Goal: Book appointment/travel/reservation

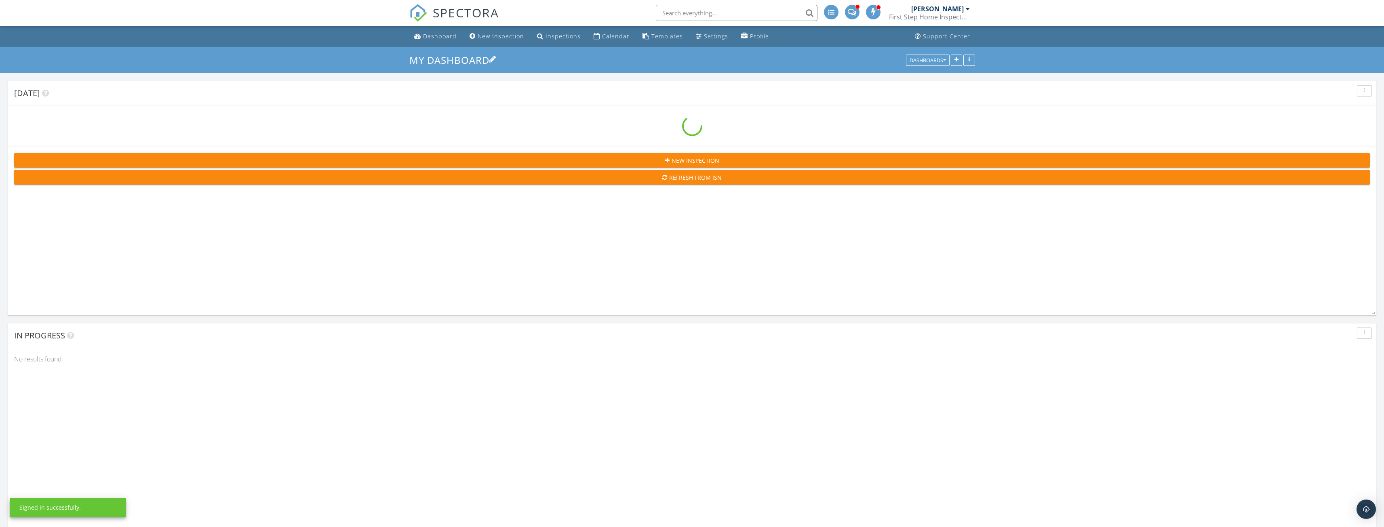
scroll to position [909, 1396]
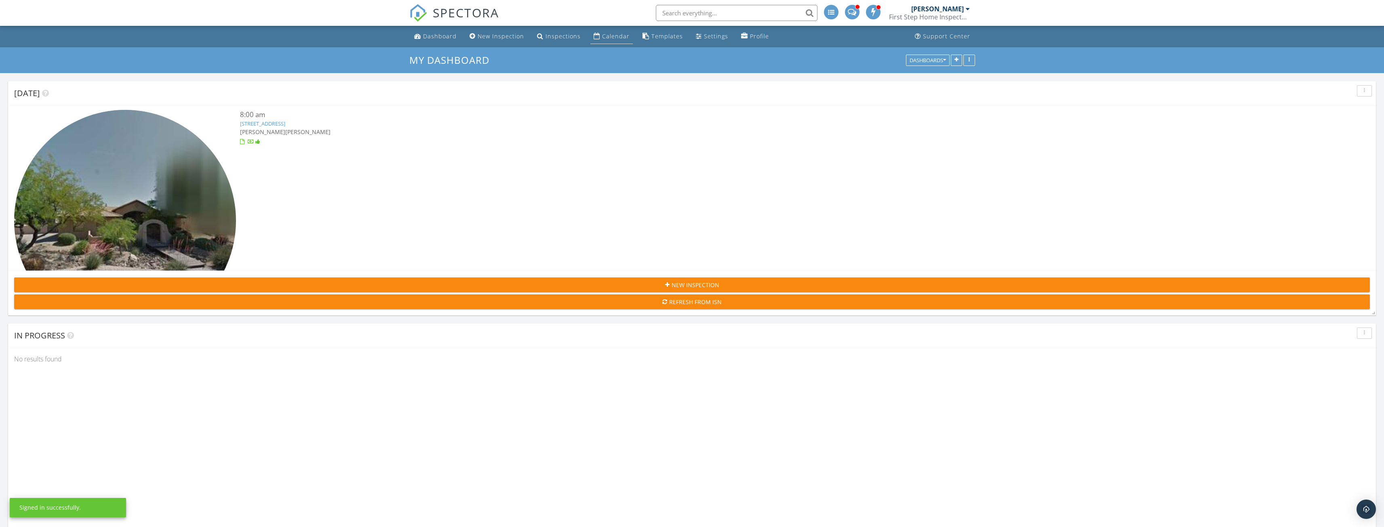
click at [614, 35] on div "Calendar" at bounding box center [615, 36] width 27 height 8
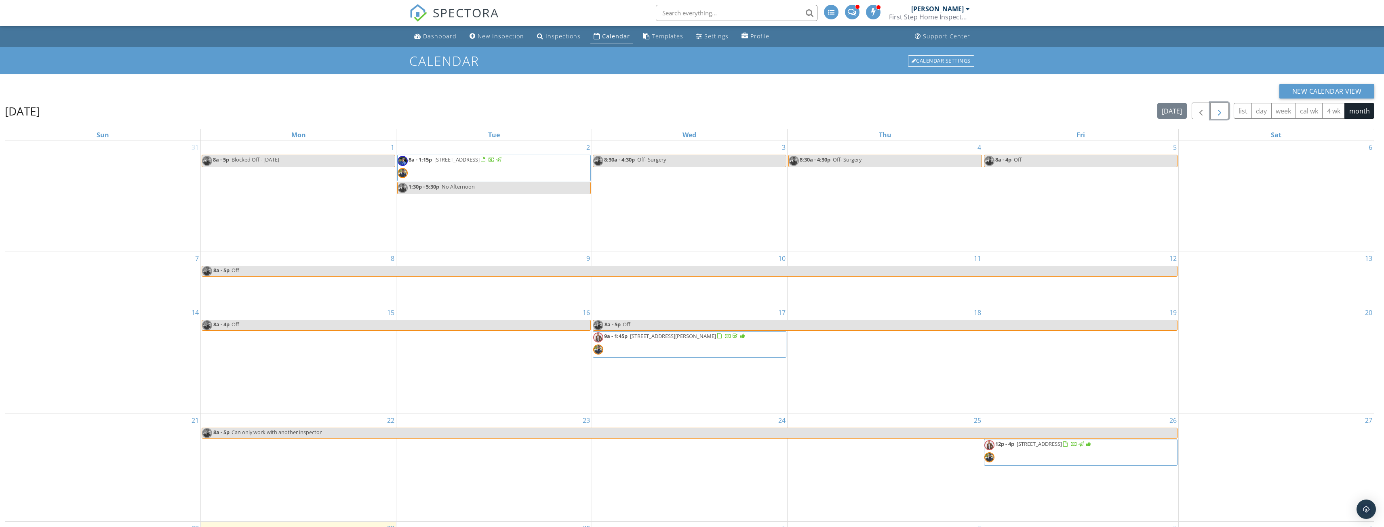
click at [1222, 114] on span "button" at bounding box center [1219, 111] width 10 height 10
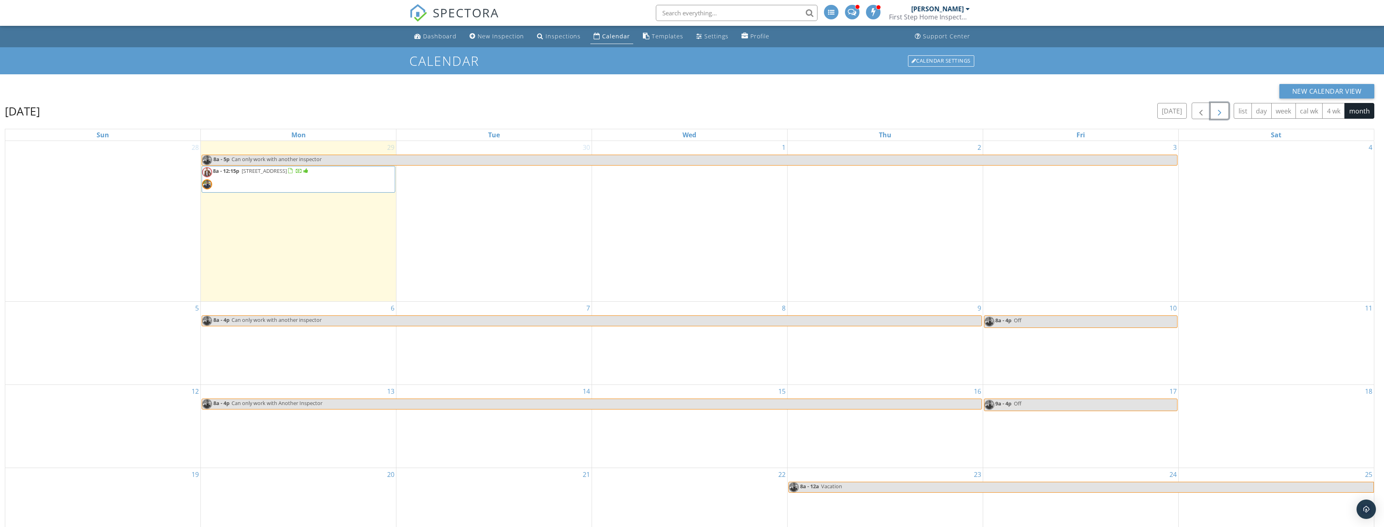
click at [751, 189] on div "1" at bounding box center [689, 221] width 195 height 160
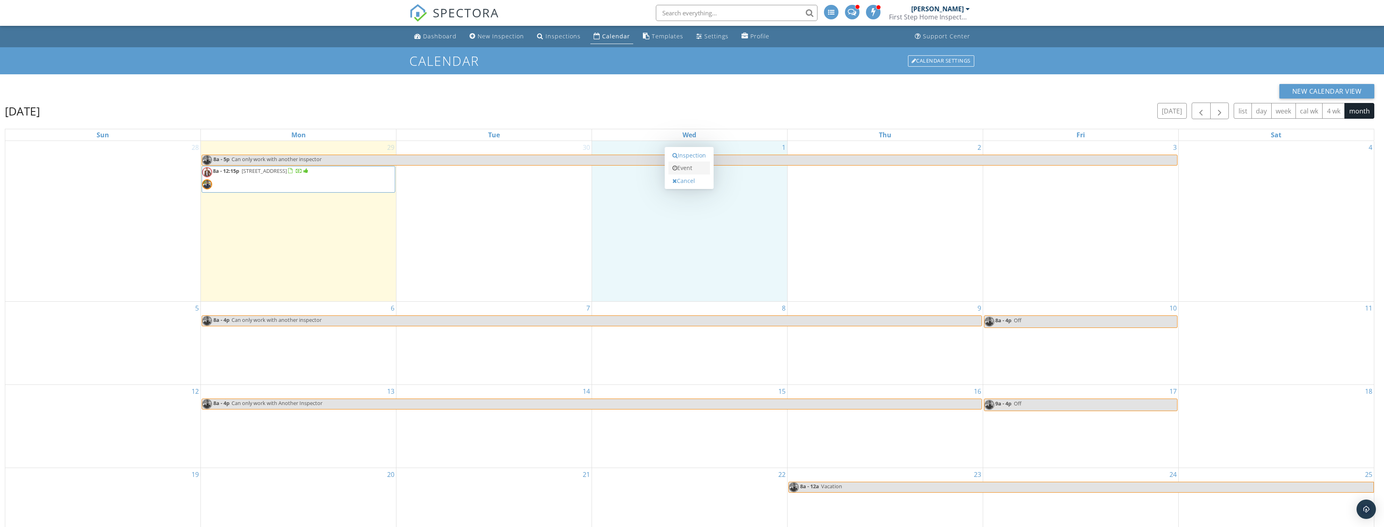
click at [682, 167] on link "Event" at bounding box center [689, 168] width 42 height 13
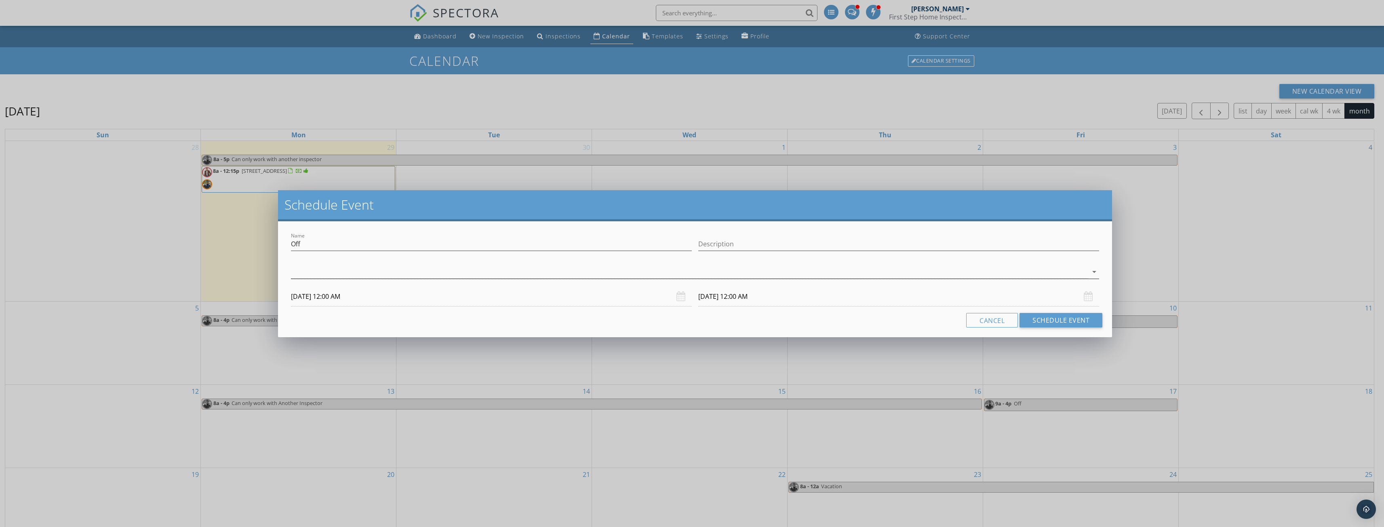
click at [627, 268] on div at bounding box center [689, 271] width 797 height 13
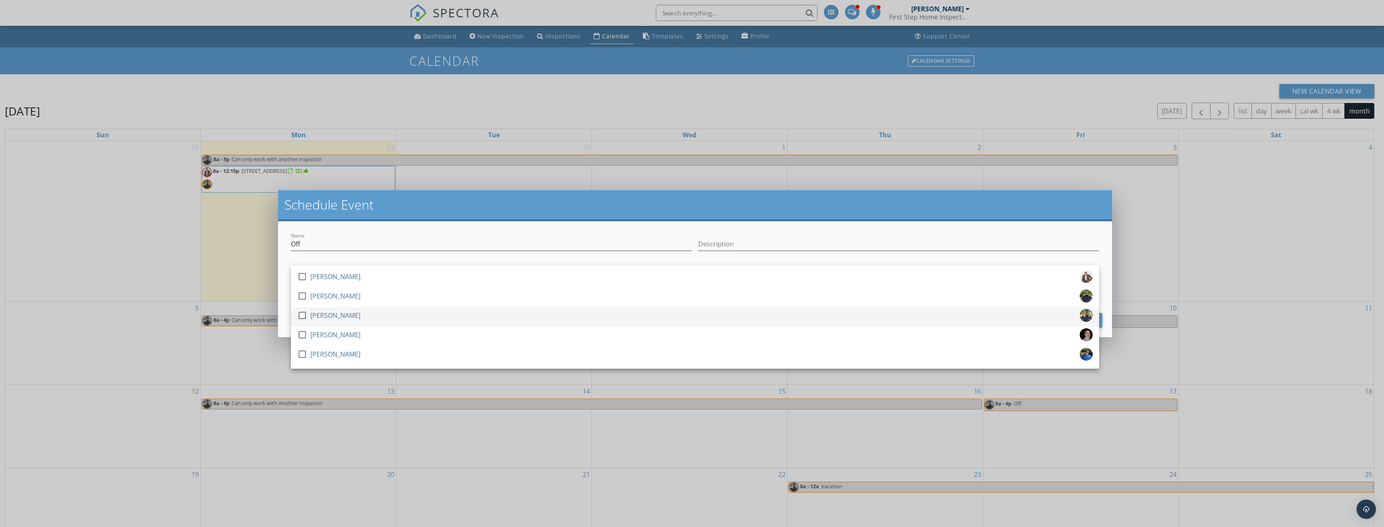
click at [328, 313] on div "[PERSON_NAME]" at bounding box center [335, 315] width 50 height 13
click at [373, 239] on input "Off" at bounding box center [491, 244] width 401 height 13
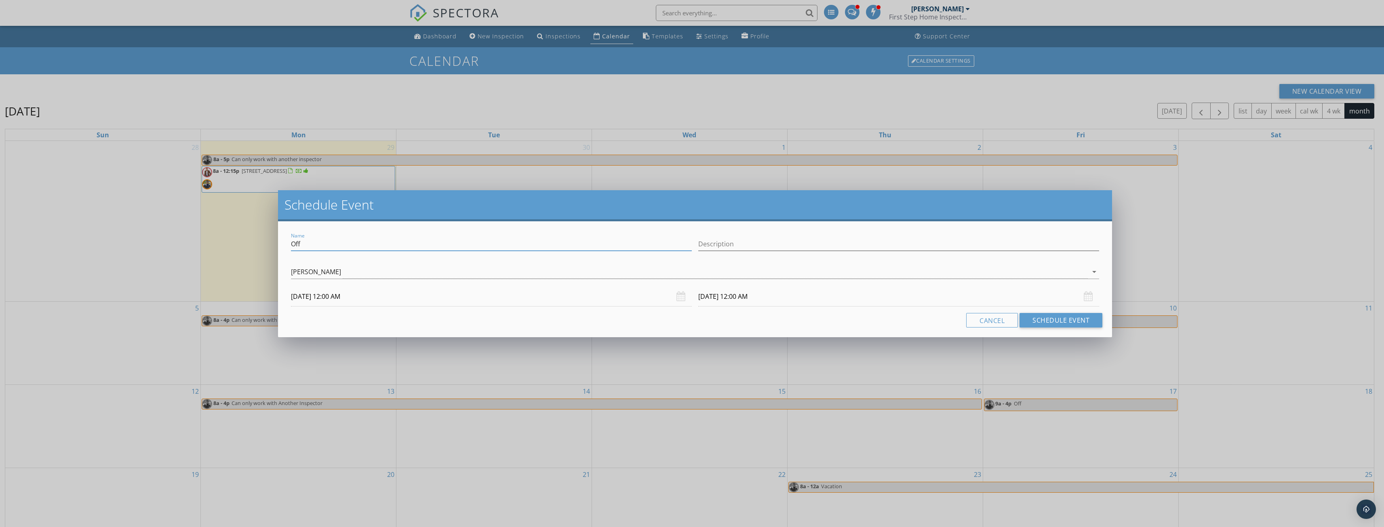
click at [320, 302] on input "[DATE] 12:00 AM" at bounding box center [491, 297] width 401 height 20
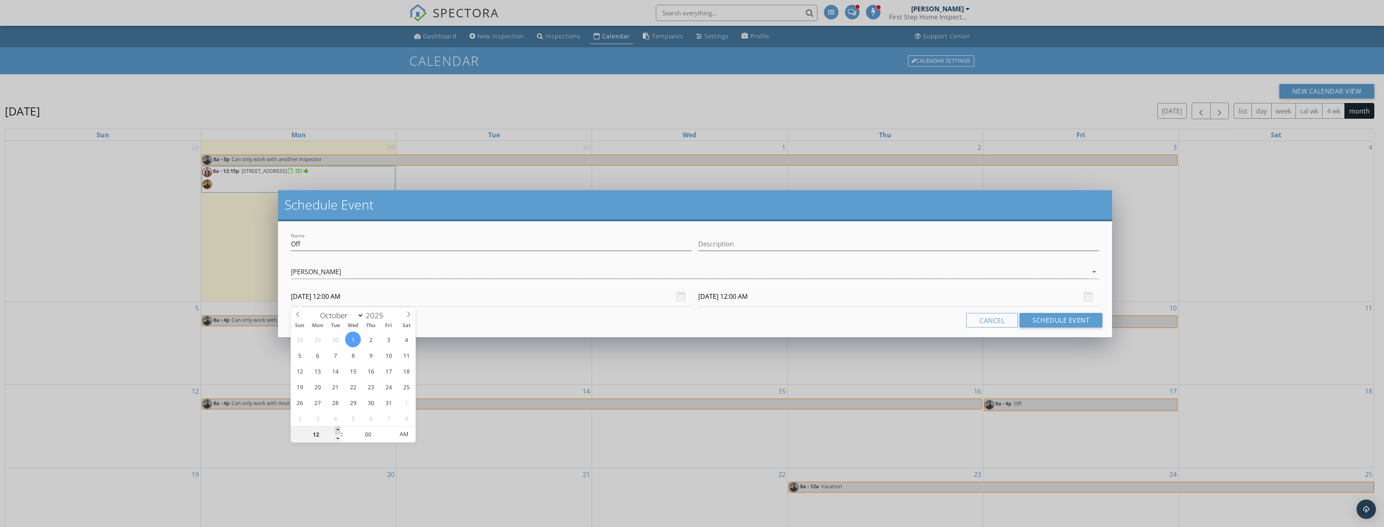
type input "01"
type input "[DATE] 1:00 AM"
click at [338, 430] on span at bounding box center [338, 431] width 6 height 8
type input "02"
type input "[DATE] 2:00 AM"
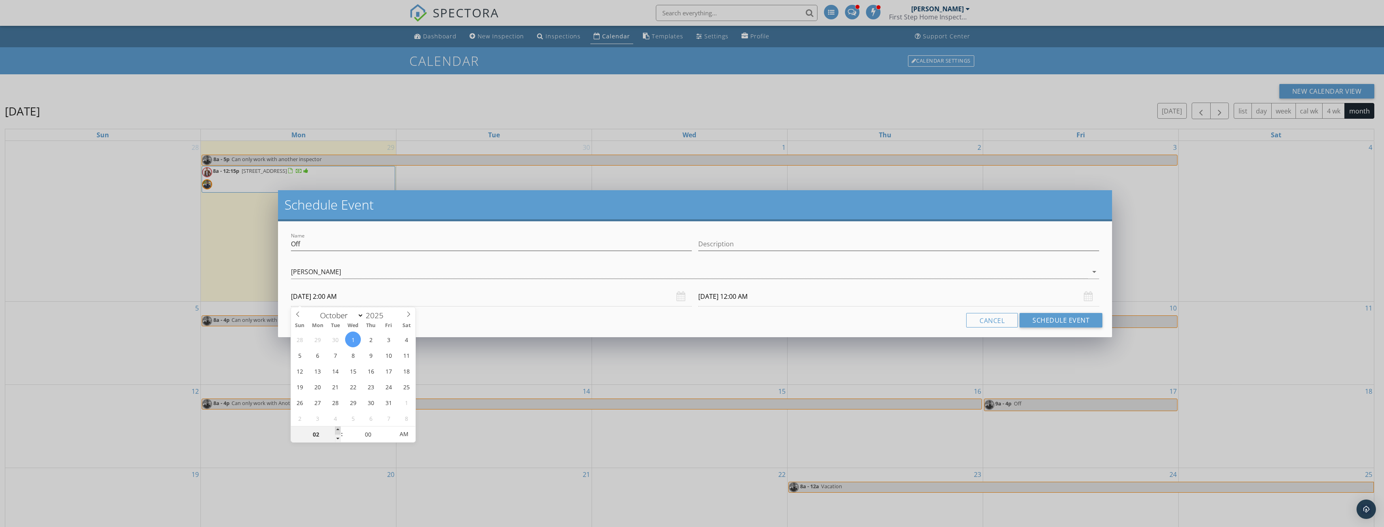
click at [338, 430] on span at bounding box center [338, 431] width 6 height 8
type input "03"
type input "[DATE] 3:00 AM"
click at [338, 430] on span at bounding box center [338, 431] width 6 height 8
type input "04"
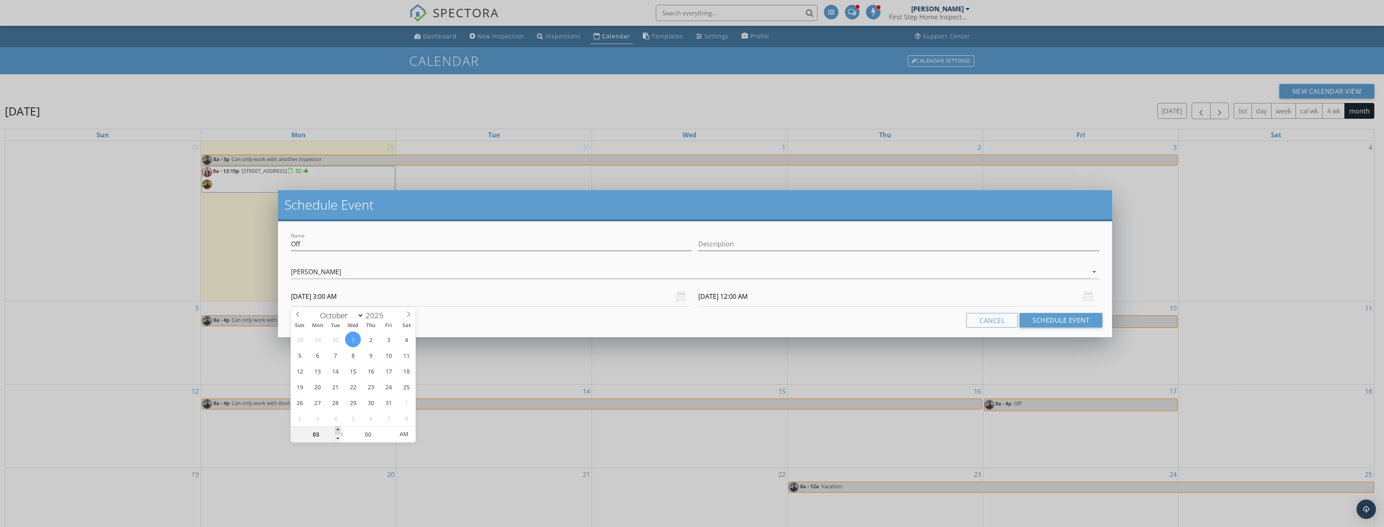
type input "[DATE] 4:00 AM"
click at [338, 430] on span at bounding box center [338, 431] width 6 height 8
type input "05"
type input "[DATE] 5:00 AM"
click at [338, 430] on span at bounding box center [338, 431] width 6 height 8
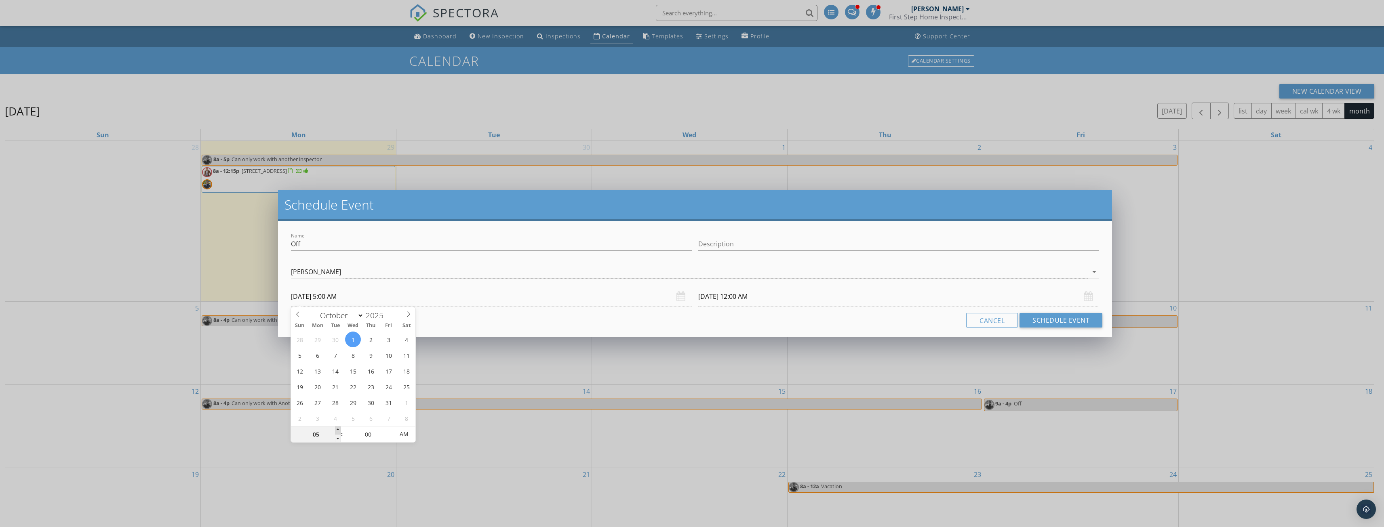
type input "06"
type input "[DATE] 6:00 AM"
click at [338, 430] on span at bounding box center [338, 431] width 6 height 8
type input "07"
type input "[DATE] 7:00 AM"
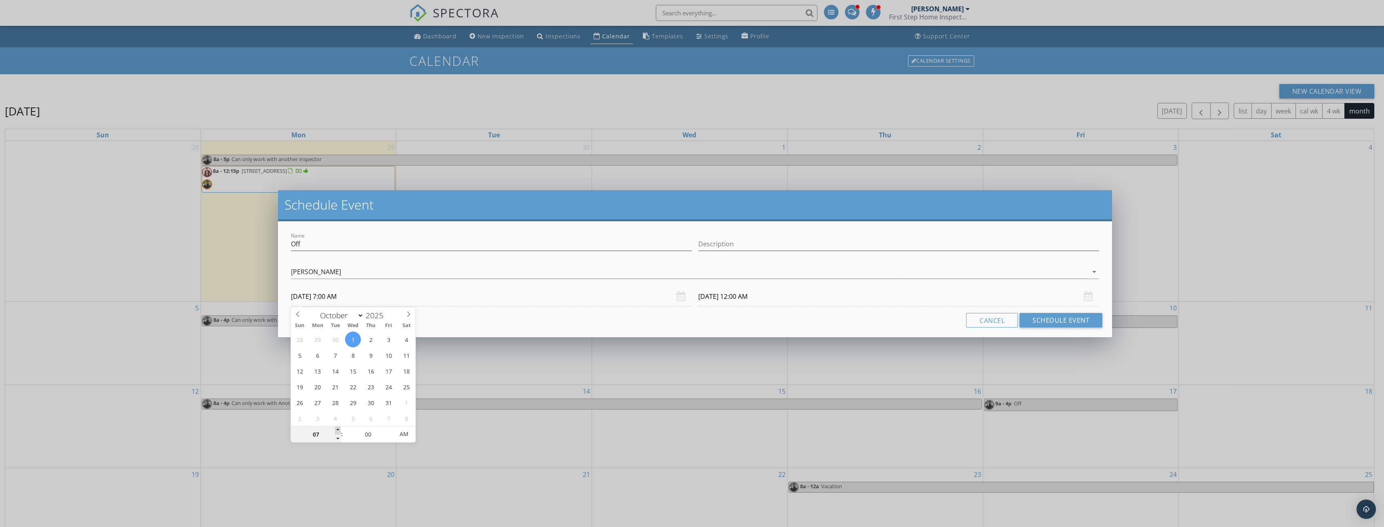
click at [338, 430] on span at bounding box center [338, 431] width 6 height 8
type input "08"
type input "[DATE] 8:00 AM"
click at [338, 430] on span at bounding box center [338, 431] width 6 height 8
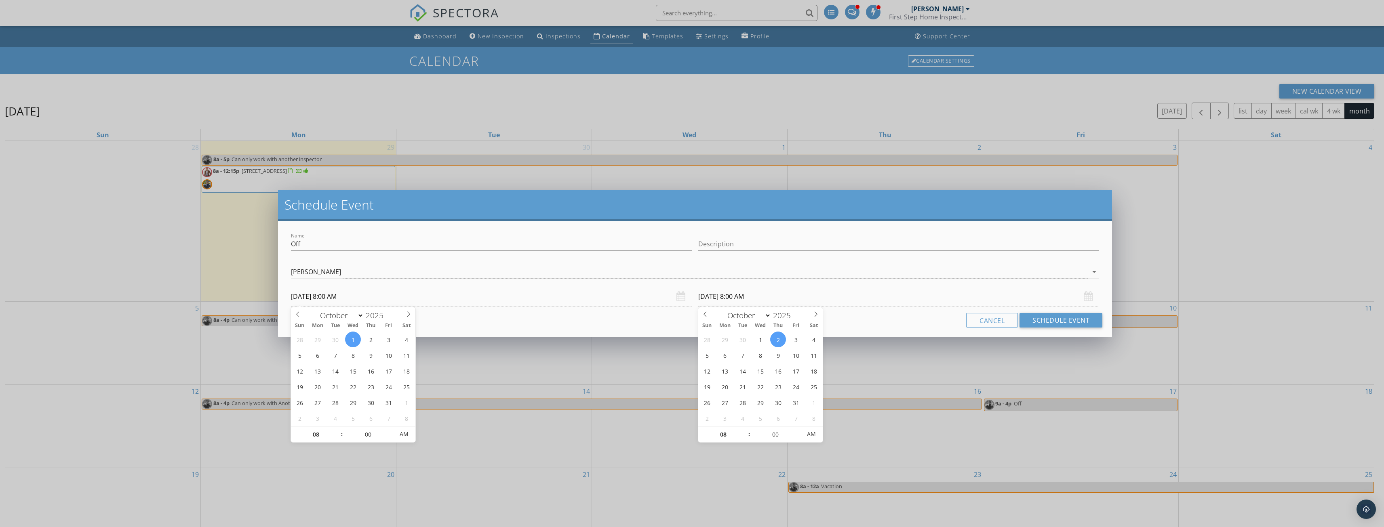
click at [720, 301] on input "[DATE] 8:00 AM" at bounding box center [898, 297] width 401 height 20
type input "[DATE] 8:00 AM"
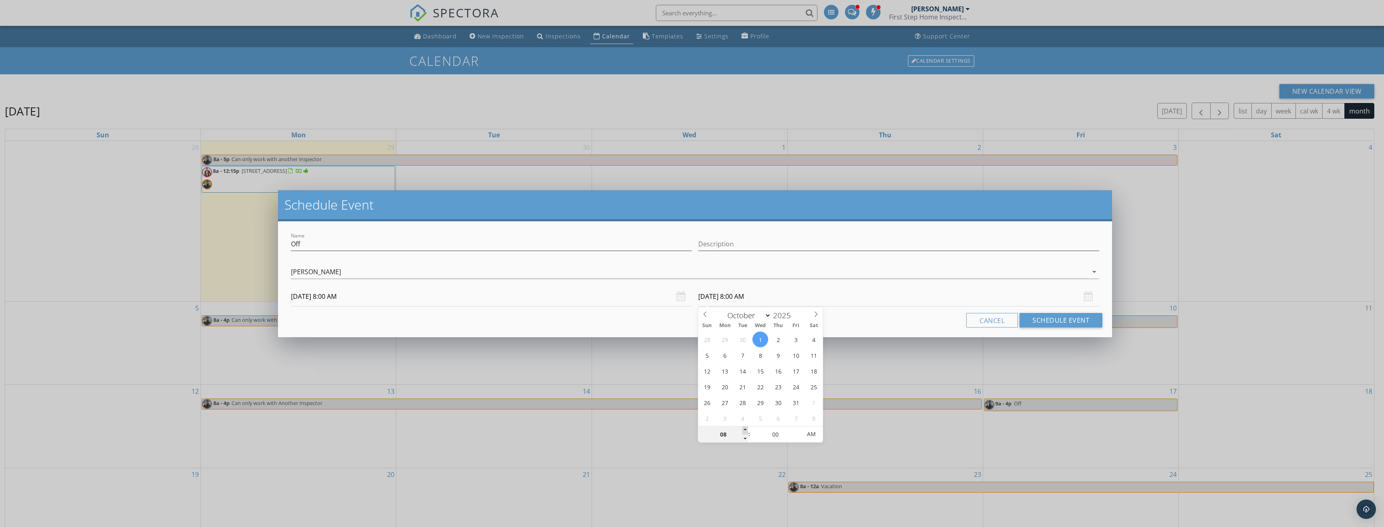
type input "09"
type input "[DATE] 9:00 AM"
click at [742, 429] on span at bounding box center [745, 431] width 6 height 8
type input "10"
type input "[DATE] 10:00 AM"
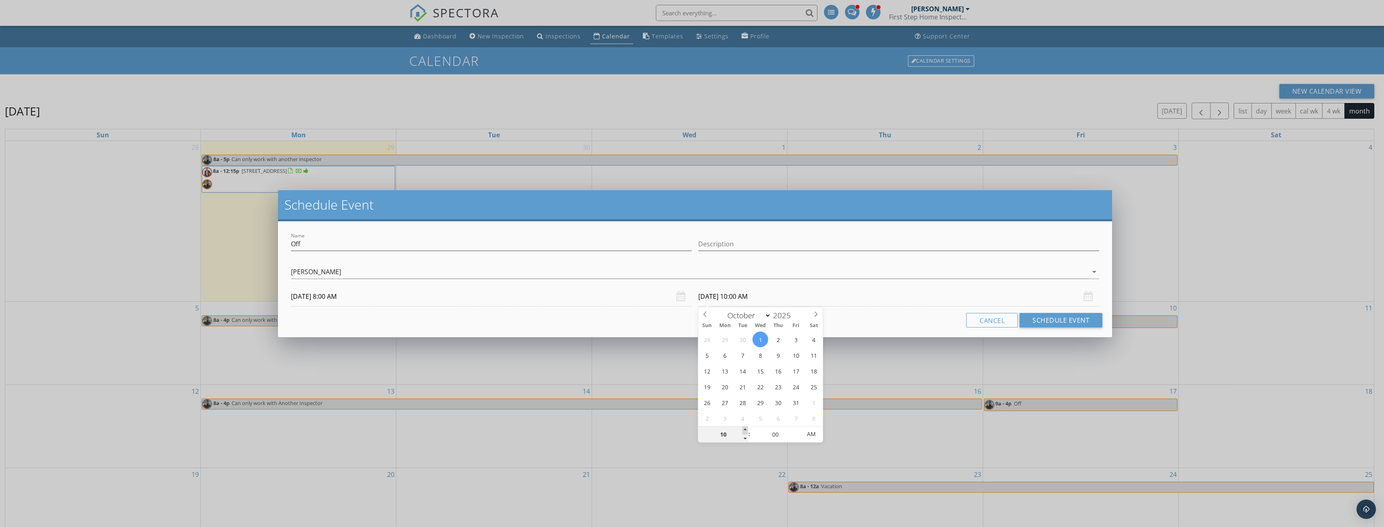
click at [742, 429] on span at bounding box center [745, 431] width 6 height 8
type input "11"
type input "[DATE] 11:00 AM"
click at [742, 429] on span at bounding box center [745, 431] width 6 height 8
type input "12"
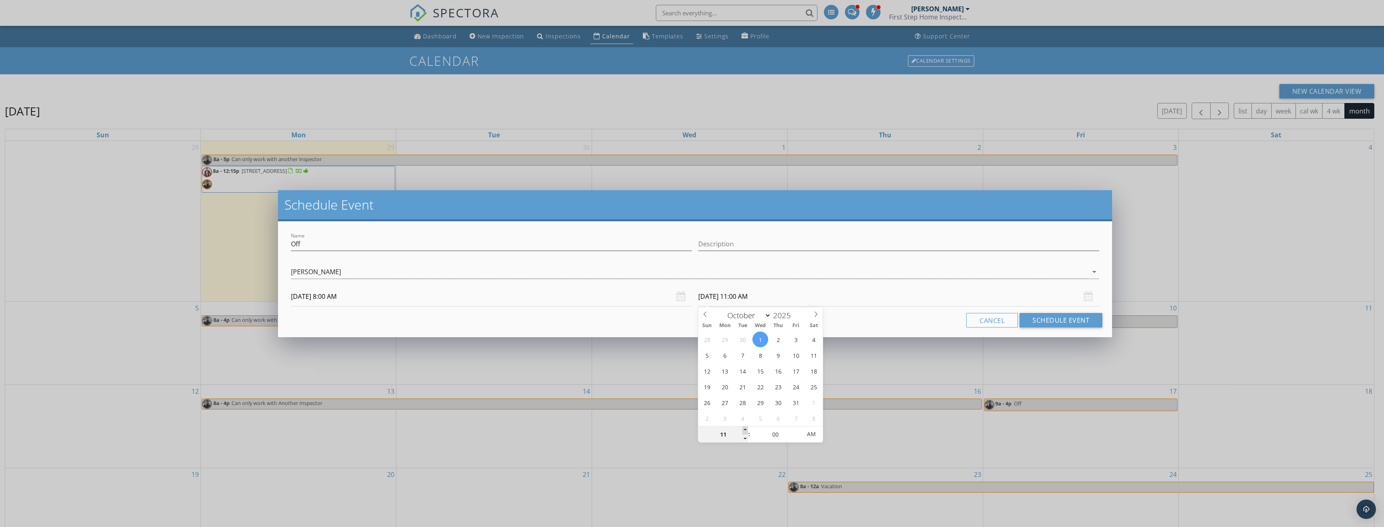
type input "[DATE] 12:00 PM"
click at [742, 429] on span at bounding box center [745, 431] width 6 height 8
type input "01"
type input "[DATE] 1:00 PM"
click at [742, 429] on span at bounding box center [745, 431] width 6 height 8
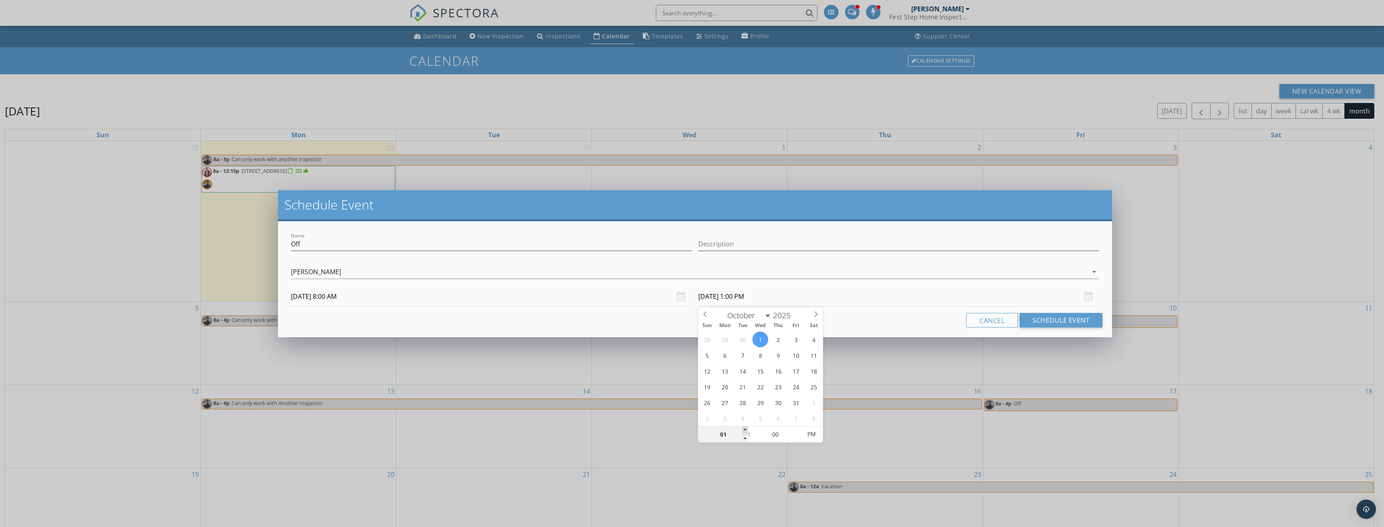
type input "02"
type input "[DATE] 2:00 PM"
click at [742, 429] on span at bounding box center [745, 431] width 6 height 8
type input "03"
type input "[DATE] 3:00 PM"
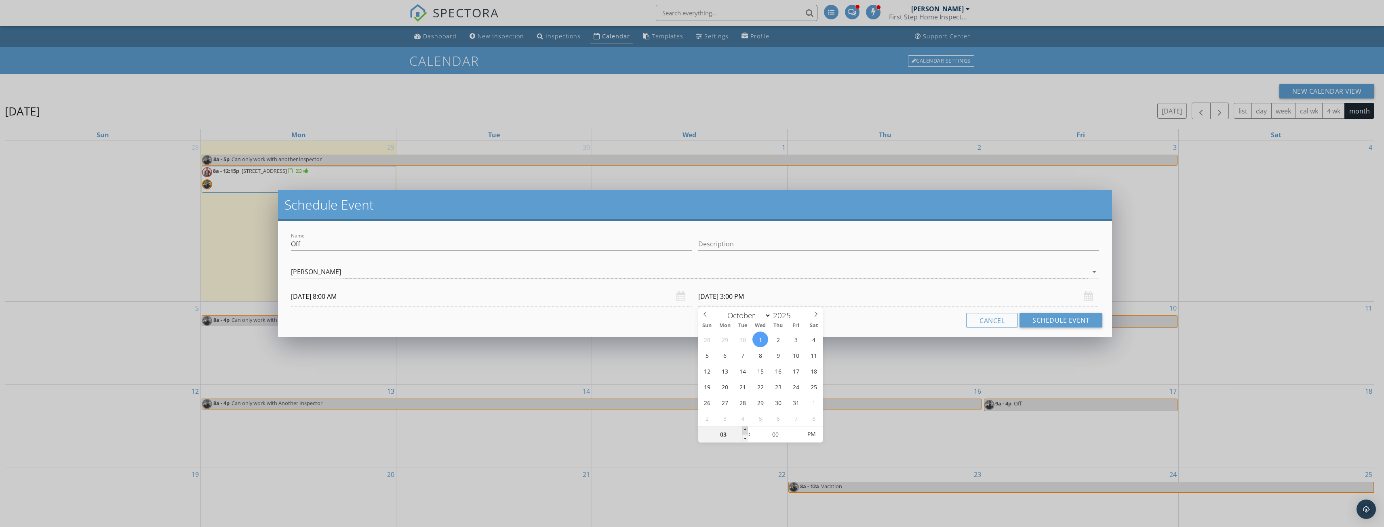
click at [742, 429] on span at bounding box center [745, 431] width 6 height 8
type input "04"
type input "[DATE] 4:00 PM"
click at [742, 429] on span at bounding box center [745, 431] width 6 height 8
type input "05"
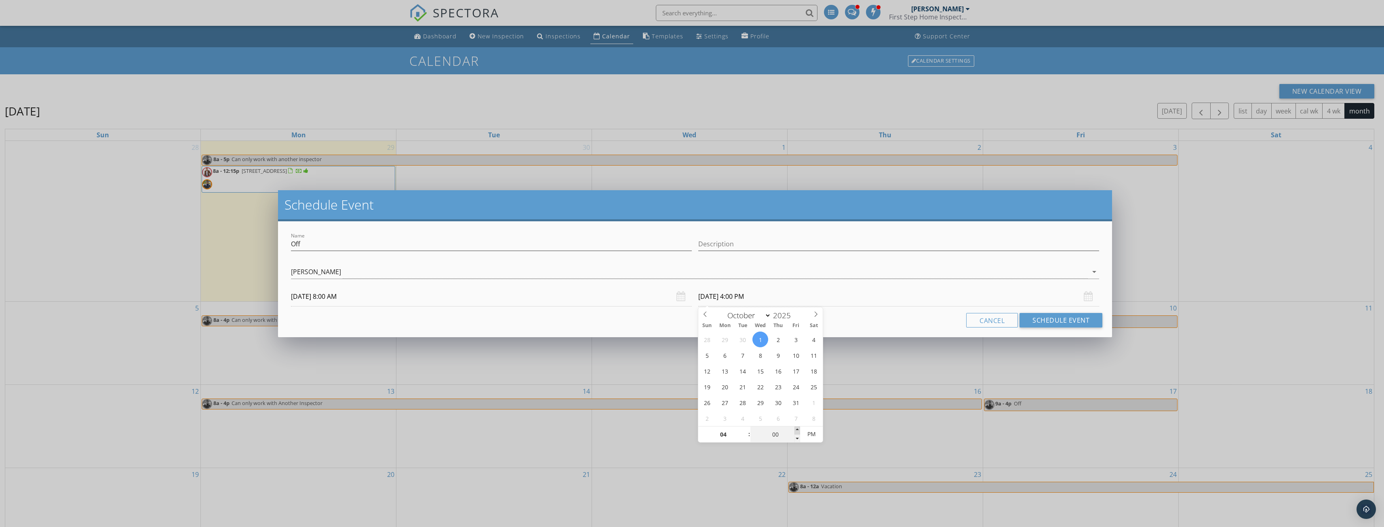
type input "[DATE] 4:05 PM"
click at [799, 429] on span at bounding box center [797, 431] width 6 height 8
type input "10"
type input "[DATE] 4:10 PM"
click at [799, 429] on span at bounding box center [797, 431] width 6 height 8
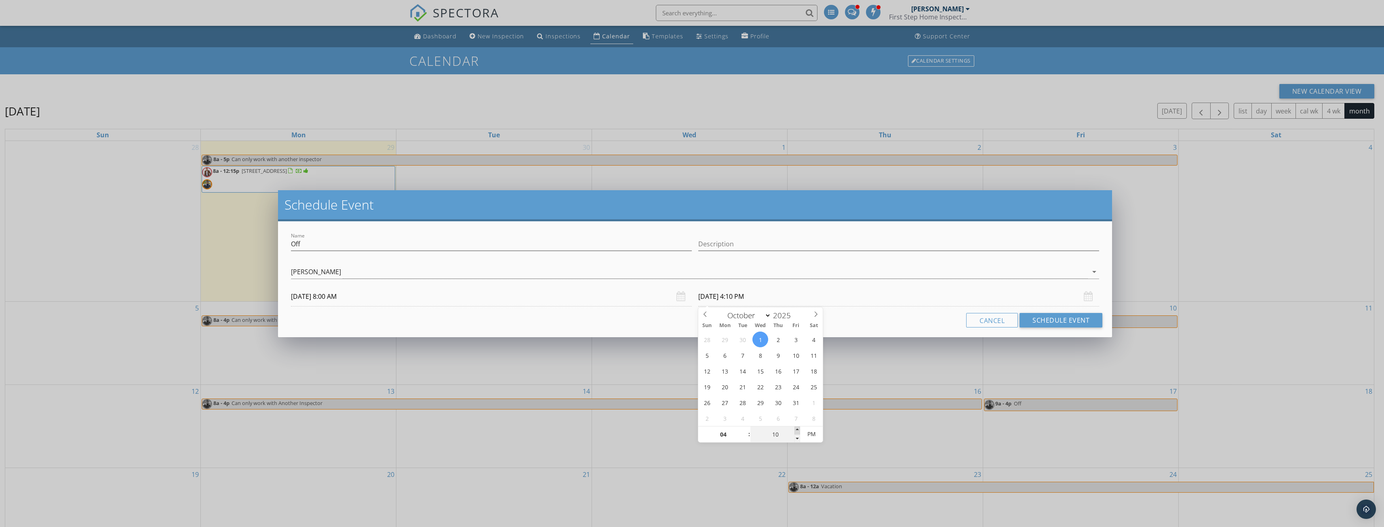
type input "15"
type input "[DATE] 4:15 PM"
click at [799, 429] on span at bounding box center [797, 431] width 6 height 8
type input "20"
type input "[DATE] 4:20 PM"
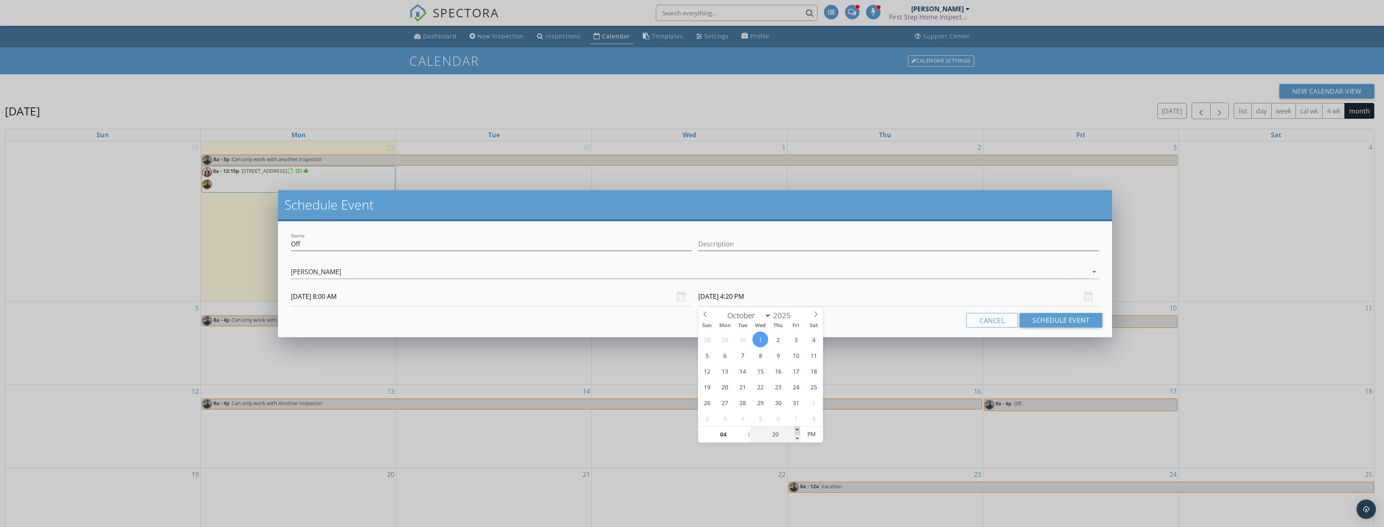
click at [799, 429] on span at bounding box center [797, 431] width 6 height 8
type input "25"
type input "[DATE] 4:25 PM"
click at [799, 429] on span at bounding box center [797, 431] width 6 height 8
type input "30"
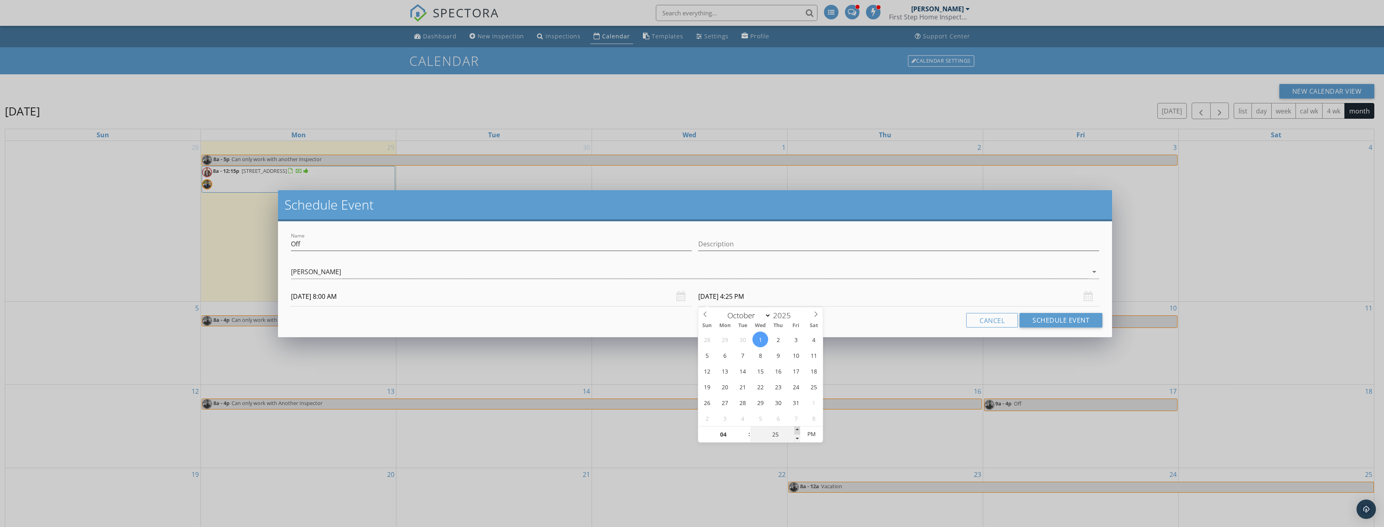
type input "[DATE] 4:30 PM"
click at [799, 429] on span at bounding box center [797, 431] width 6 height 8
click at [1059, 327] on button "Schedule Event" at bounding box center [1060, 320] width 83 height 15
